Goal: Task Accomplishment & Management: Manage account settings

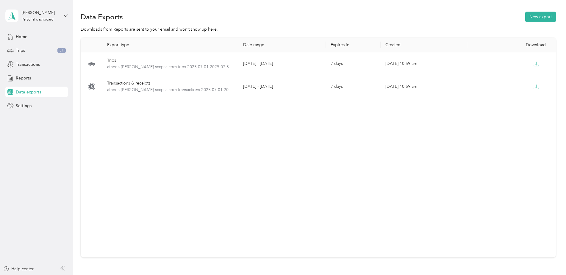
click at [222, 179] on div "Export type Date range Expires in Created Download Trips [GEOGRAPHIC_DATA][PERS…" at bounding box center [318, 148] width 475 height 220
click at [271, 183] on div "Export type Date range Expires in Created Download Trips [GEOGRAPHIC_DATA][PERS…" at bounding box center [318, 148] width 475 height 220
click at [25, 105] on span "Settings" at bounding box center [24, 106] width 16 height 6
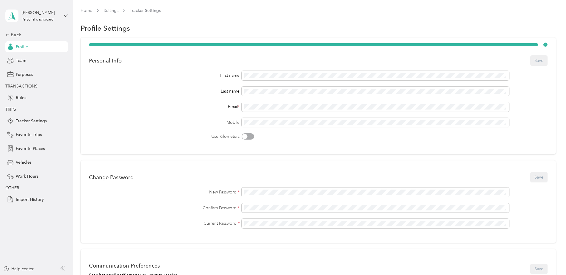
click at [292, 139] on div "Use Kilometers" at bounding box center [318, 136] width 459 height 6
drag, startPoint x: 111, startPoint y: 61, endPoint x: 120, endPoint y: 61, distance: 9.5
click at [120, 61] on div "Personal Info" at bounding box center [105, 60] width 33 height 6
drag, startPoint x: 120, startPoint y: 61, endPoint x: 112, endPoint y: 62, distance: 8.4
click at [112, 62] on div "Personal Info" at bounding box center [105, 60] width 33 height 6
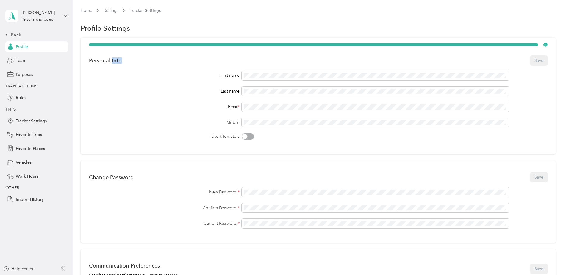
drag, startPoint x: 112, startPoint y: 61, endPoint x: 120, endPoint y: 61, distance: 8.6
click at [120, 61] on div "Personal Info" at bounding box center [105, 60] width 33 height 6
drag, startPoint x: 120, startPoint y: 61, endPoint x: 121, endPoint y: 84, distance: 22.9
click at [121, 84] on div "First name Last name Email * Mobile Use Kilometers" at bounding box center [318, 105] width 459 height 69
drag, startPoint x: 120, startPoint y: 60, endPoint x: 112, endPoint y: 60, distance: 8.1
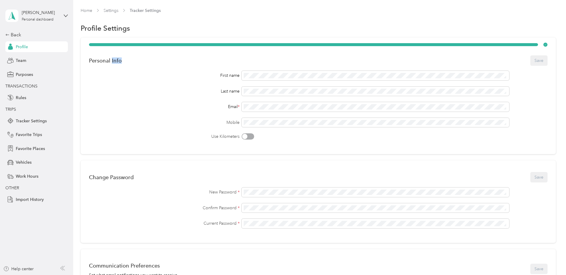
click at [112, 60] on div "Personal Info" at bounding box center [105, 60] width 33 height 6
drag, startPoint x: 112, startPoint y: 60, endPoint x: 122, endPoint y: 105, distance: 46.6
click at [122, 105] on div "Email *" at bounding box center [164, 107] width 151 height 6
